Goal: Browse casually

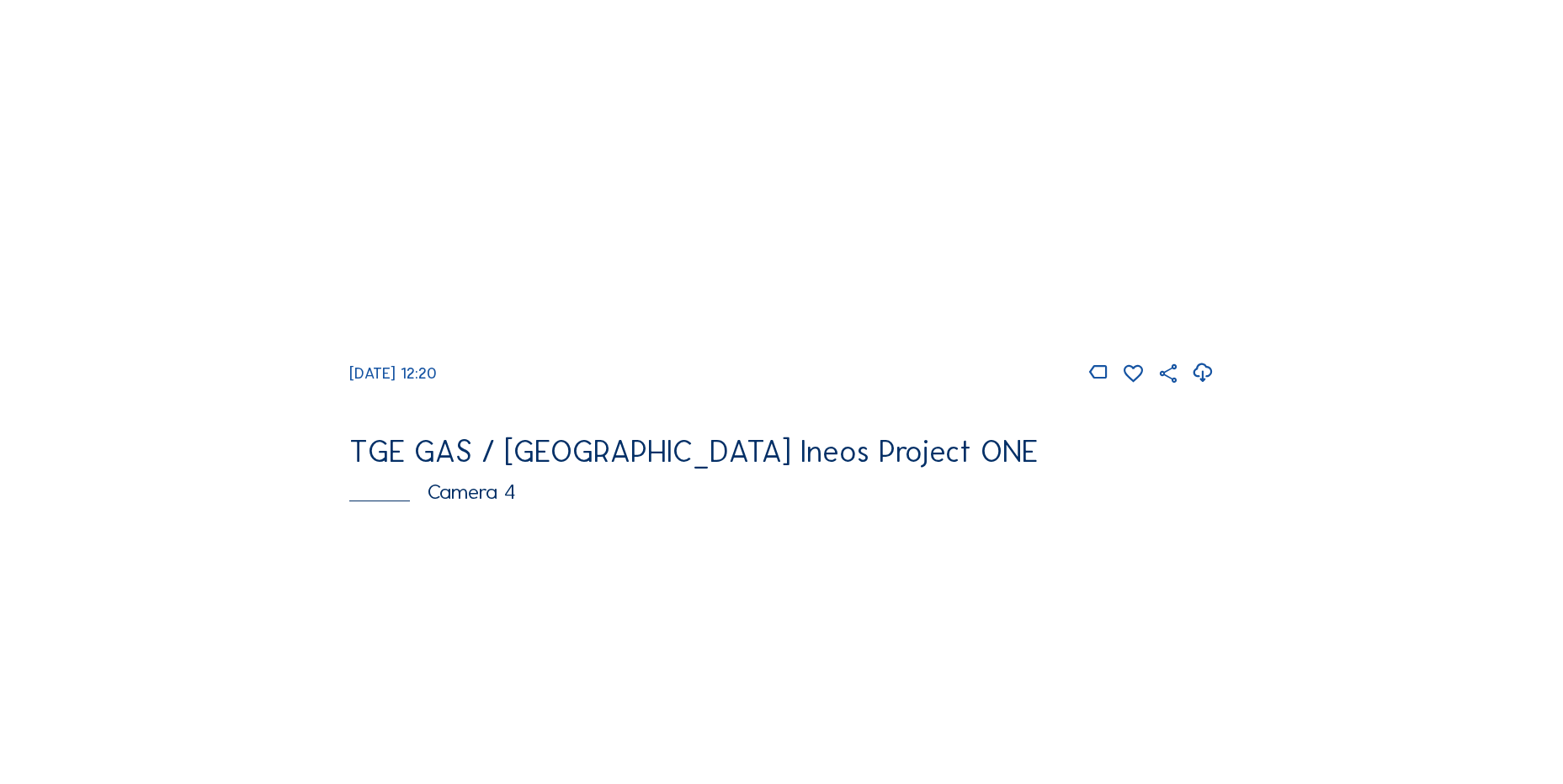
scroll to position [841, 0]
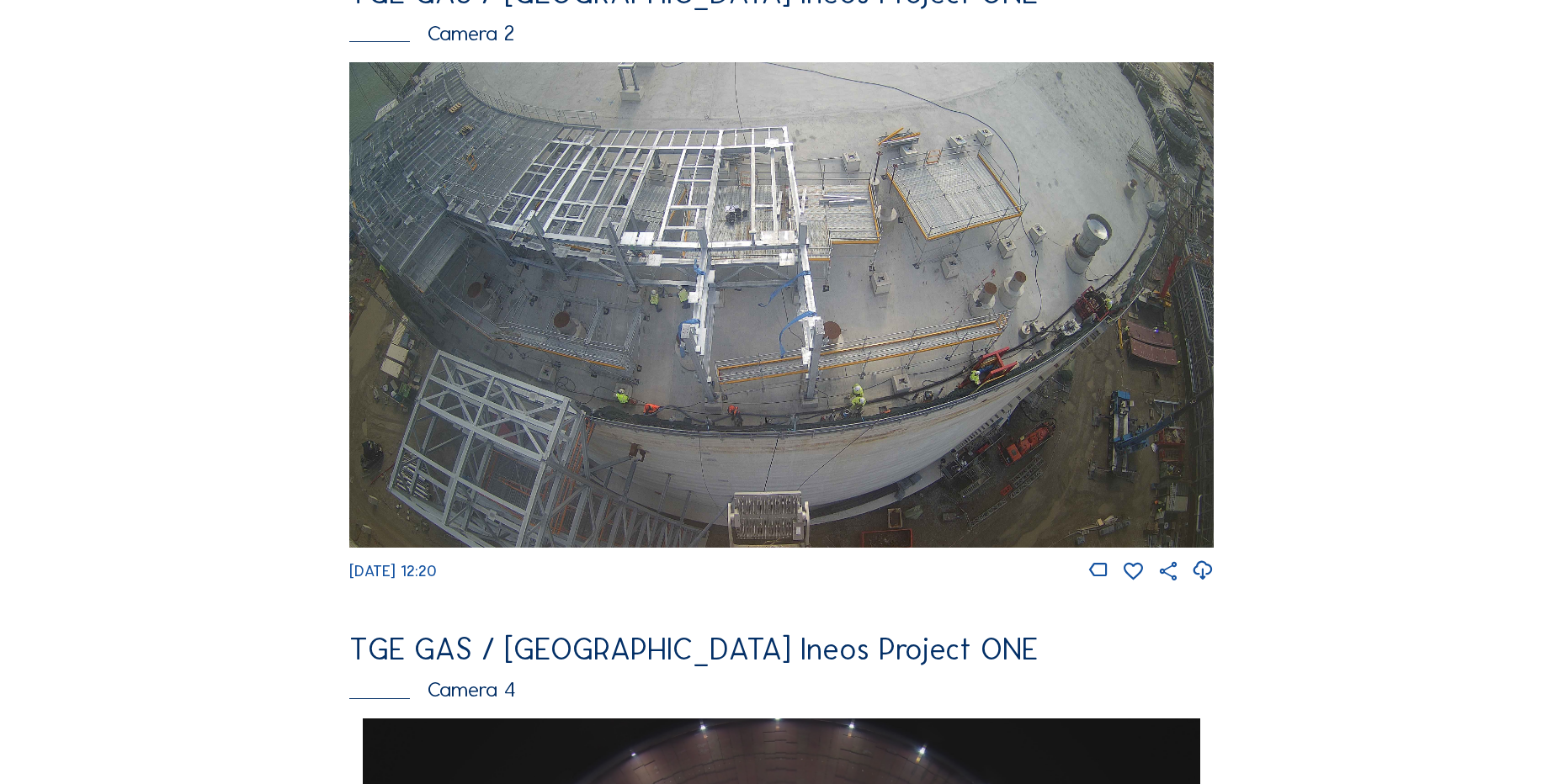
click at [200, 461] on div "Feed Photo Show Map Search Fullscreen TGE GAS / [GEOGRAPHIC_DATA] Ineos Project…" at bounding box center [782, 724] width 1172 height 2911
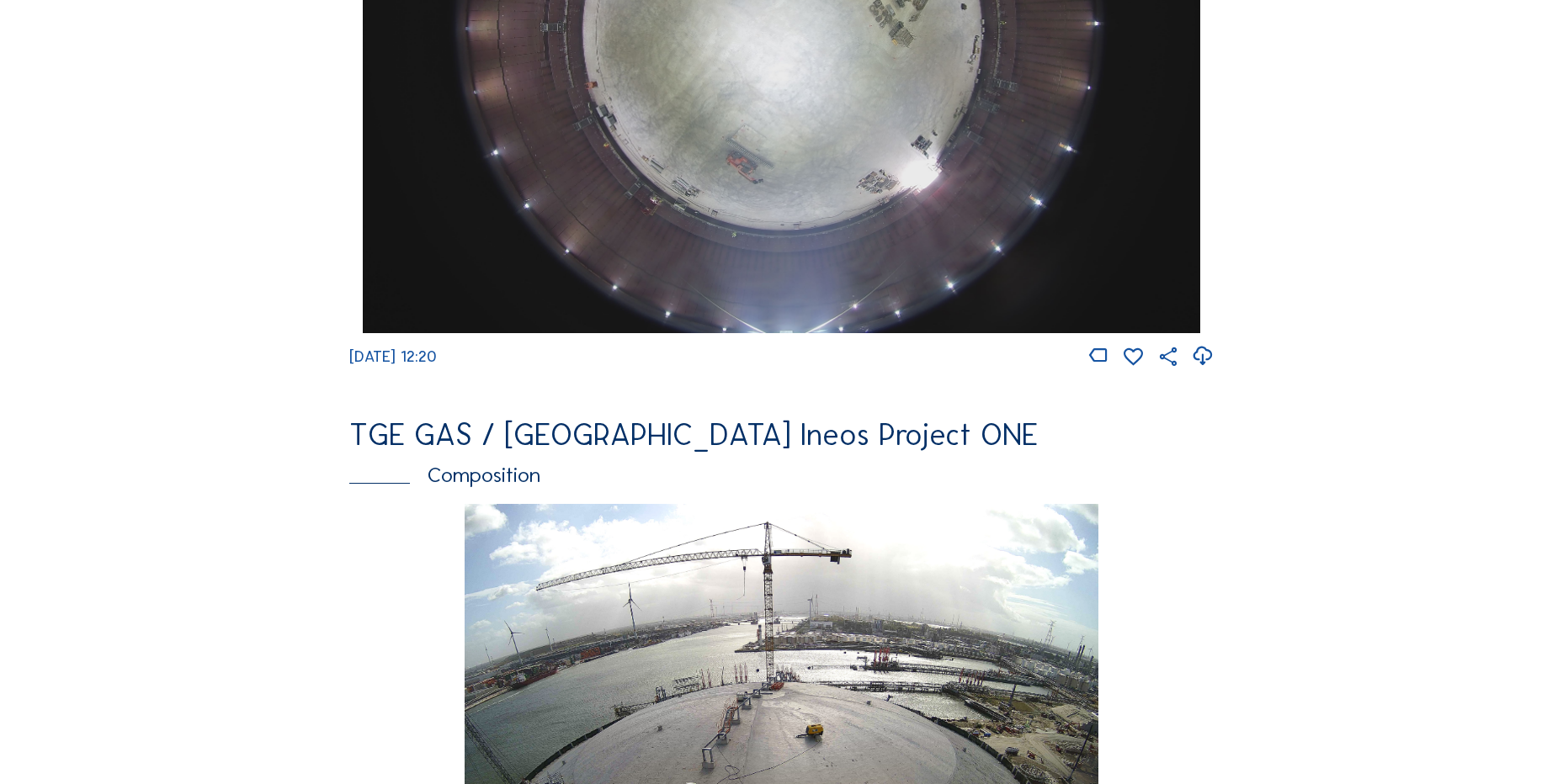
scroll to position [1507, 0]
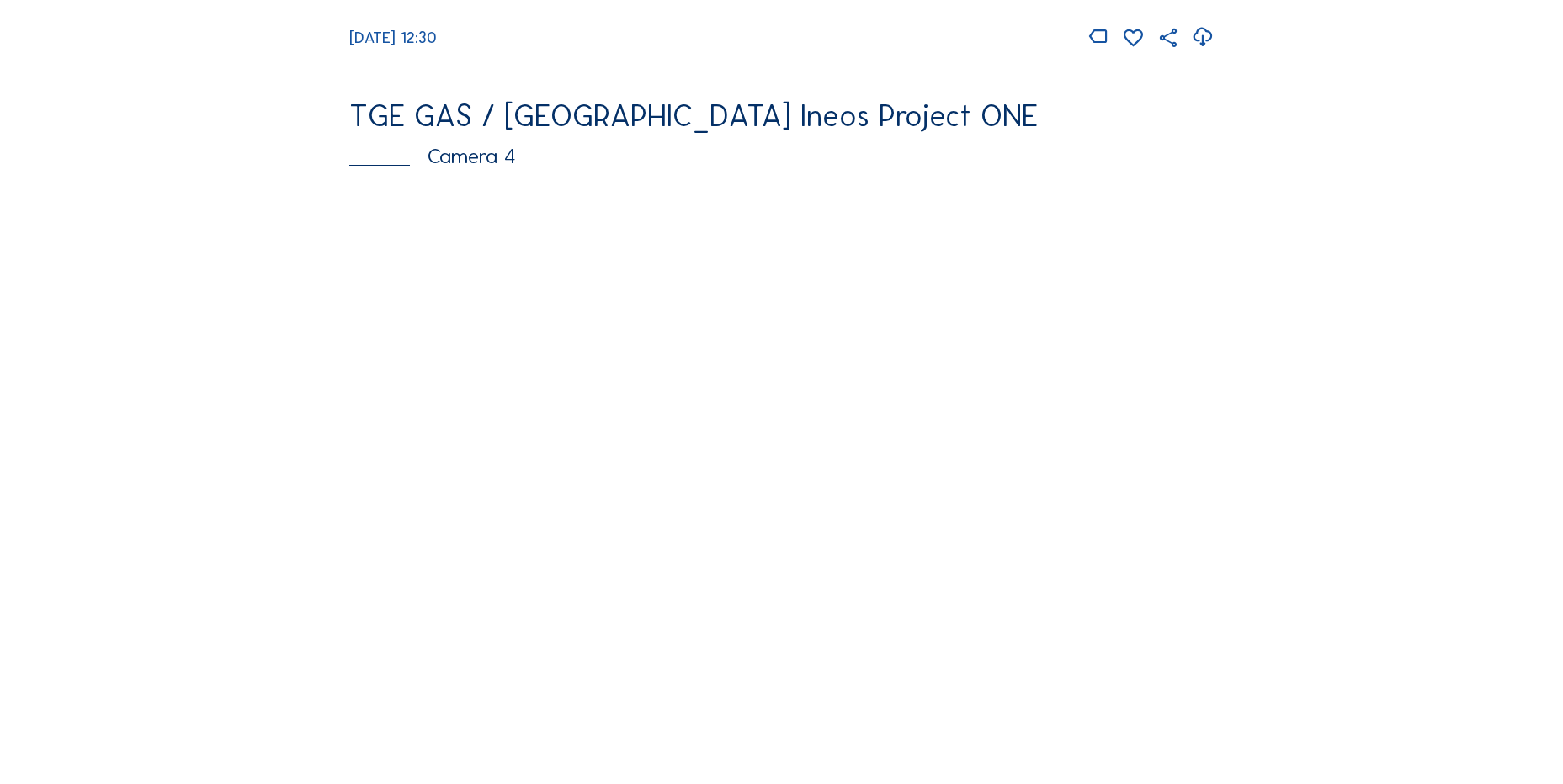
scroll to position [1430, 0]
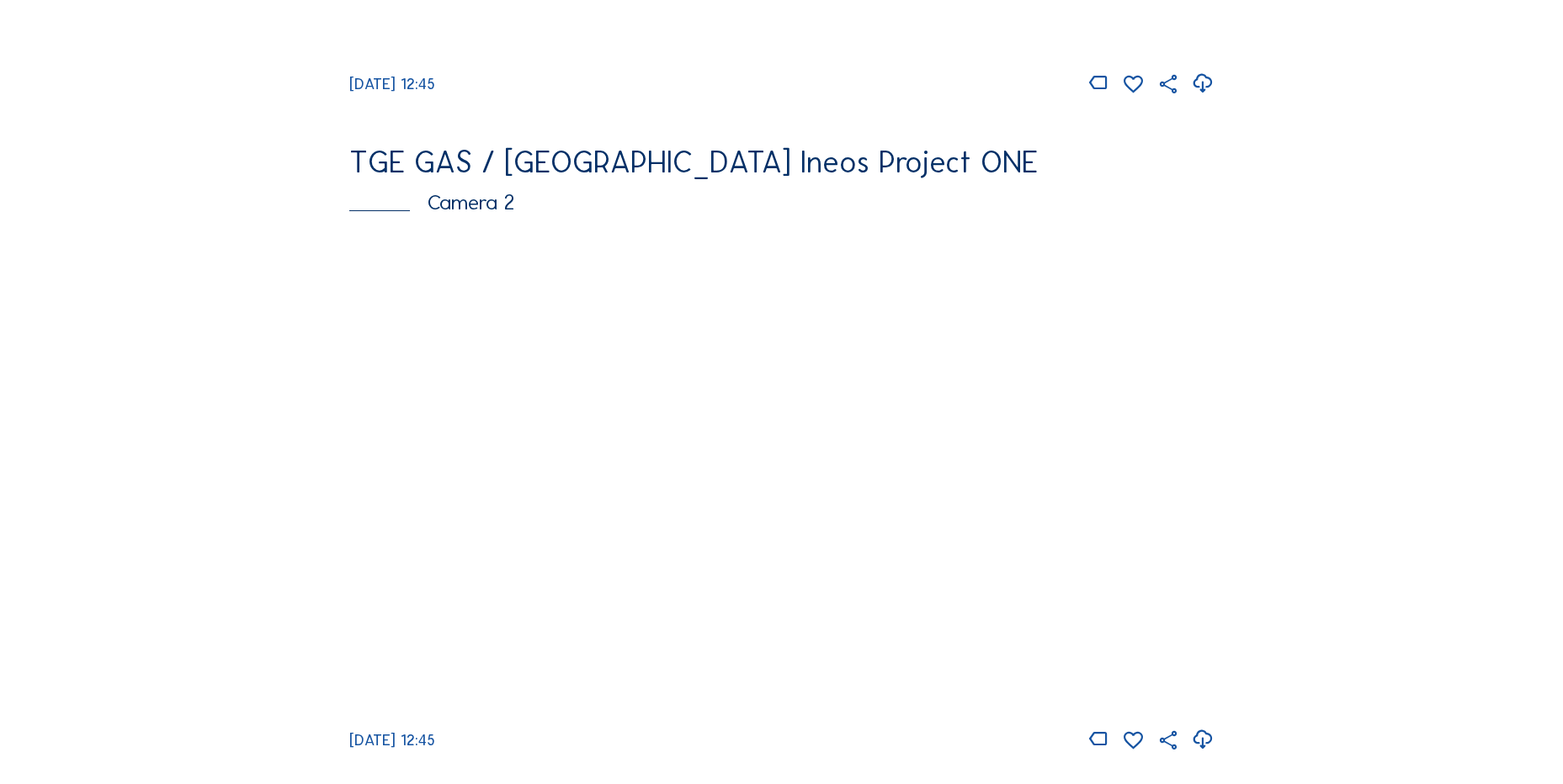
scroll to position [673, 0]
